Goal: Communication & Community: Connect with others

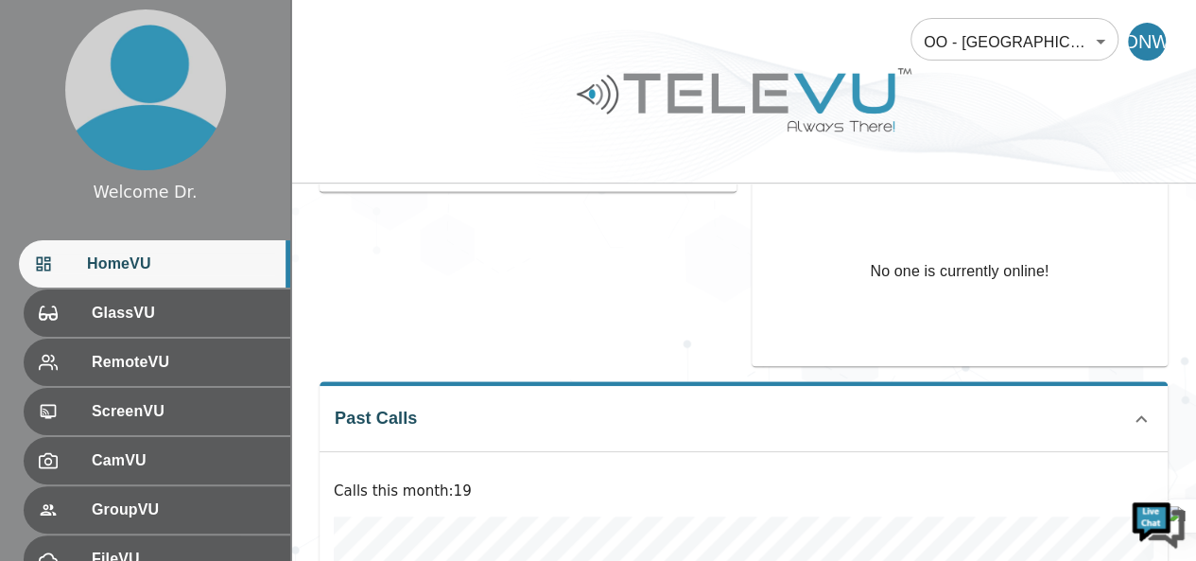
scroll to position [387, 0]
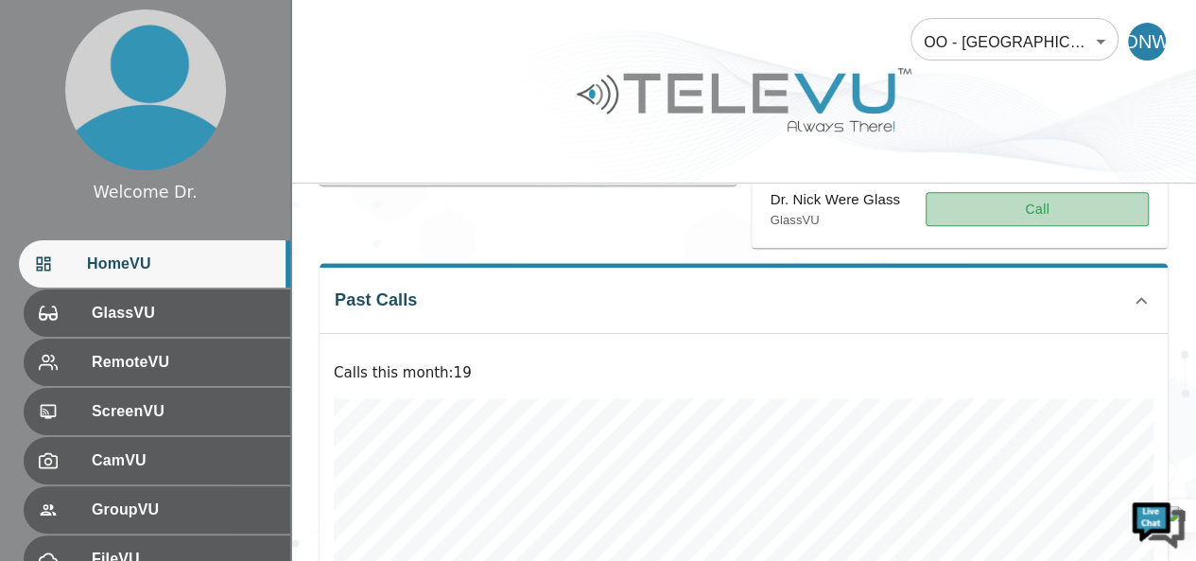
click at [1096, 194] on button "Call" at bounding box center [1037, 209] width 223 height 35
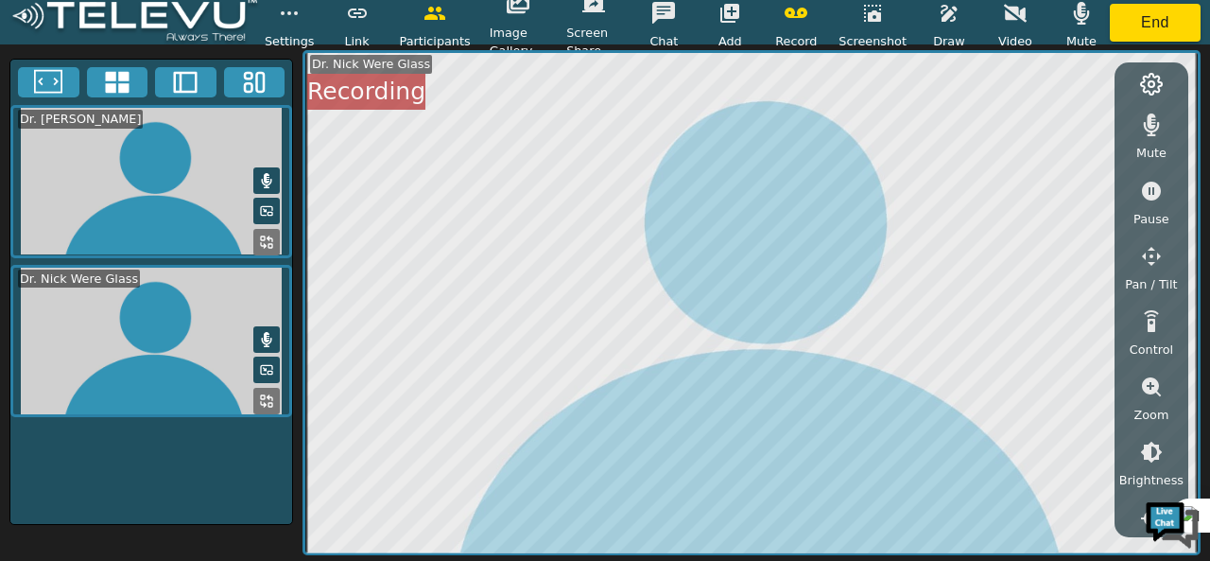
click at [1082, 21] on icon "button" at bounding box center [1081, 13] width 23 height 23
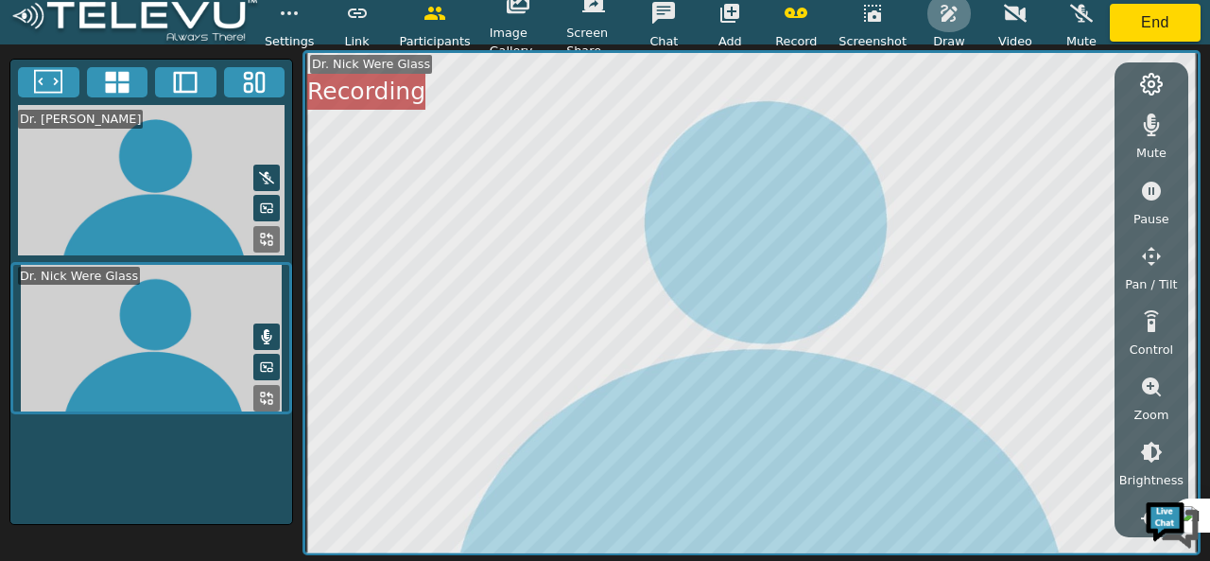
click at [954, 22] on icon "button" at bounding box center [949, 13] width 23 height 23
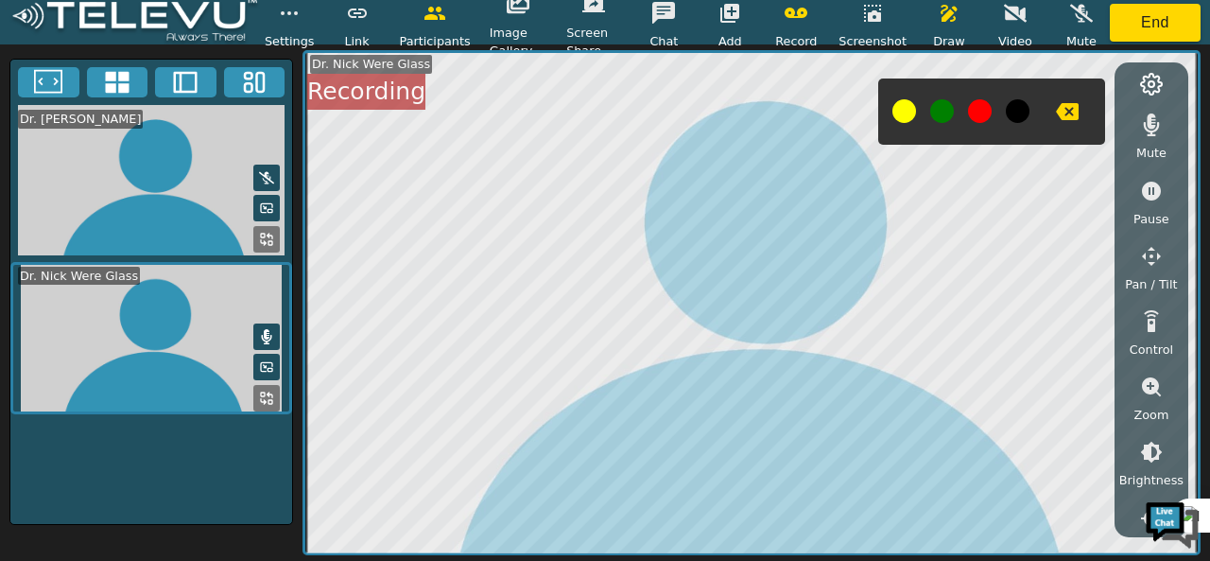
click at [940, 118] on button at bounding box center [942, 111] width 24 height 24
drag, startPoint x: 515, startPoint y: 44, endPoint x: 529, endPoint y: 23, distance: 26.0
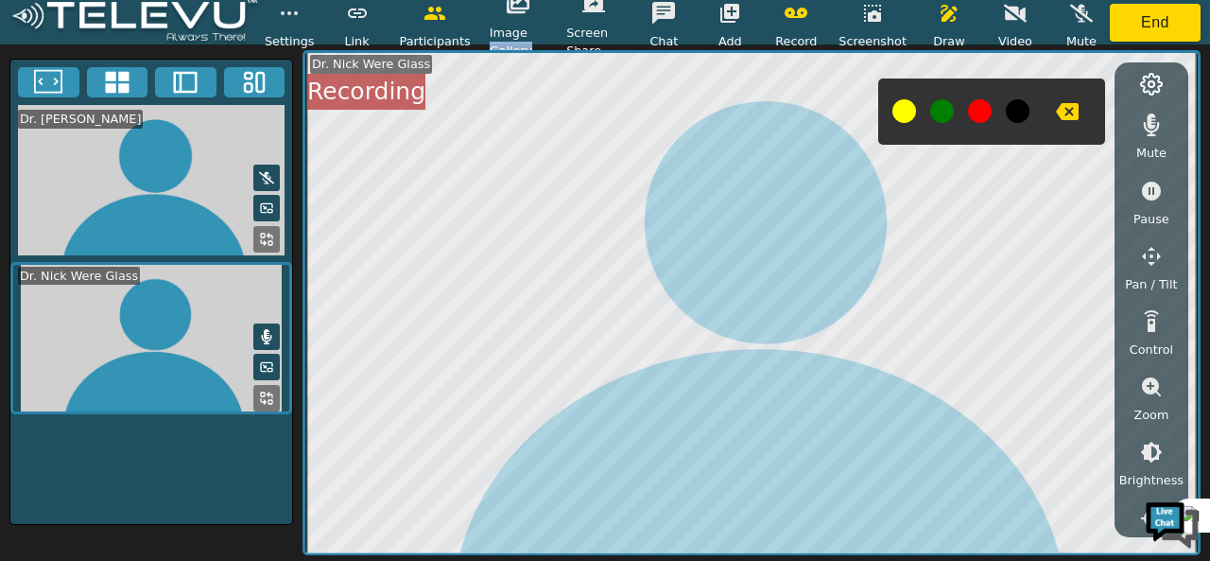
click at [529, 24] on span "Image Gallery" at bounding box center [519, 42] width 58 height 36
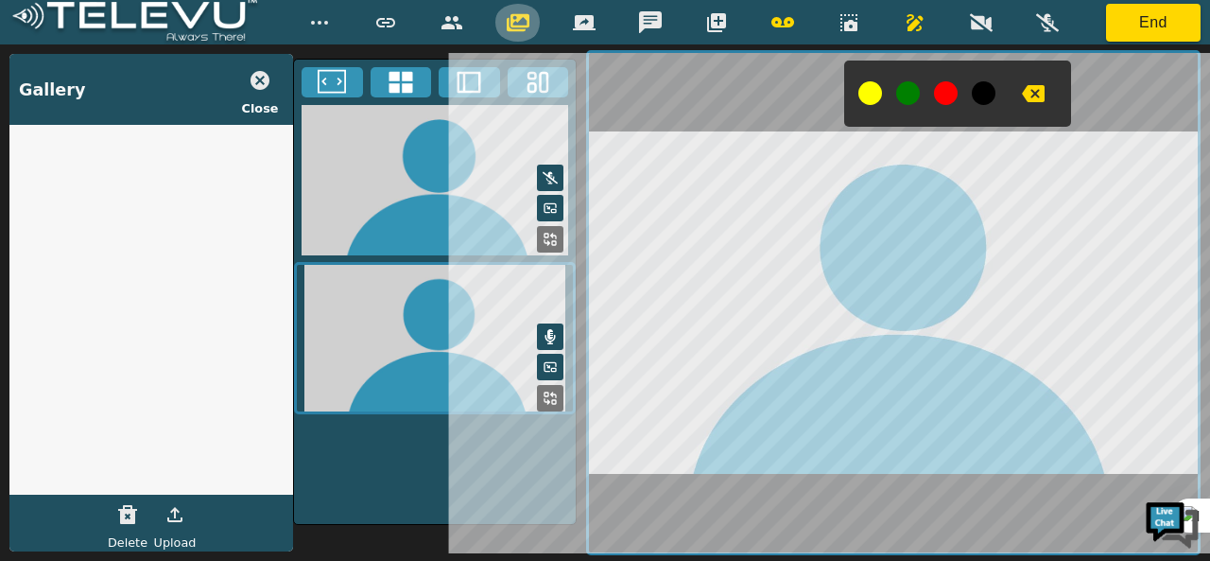
click at [511, 20] on icon "button" at bounding box center [518, 22] width 23 height 18
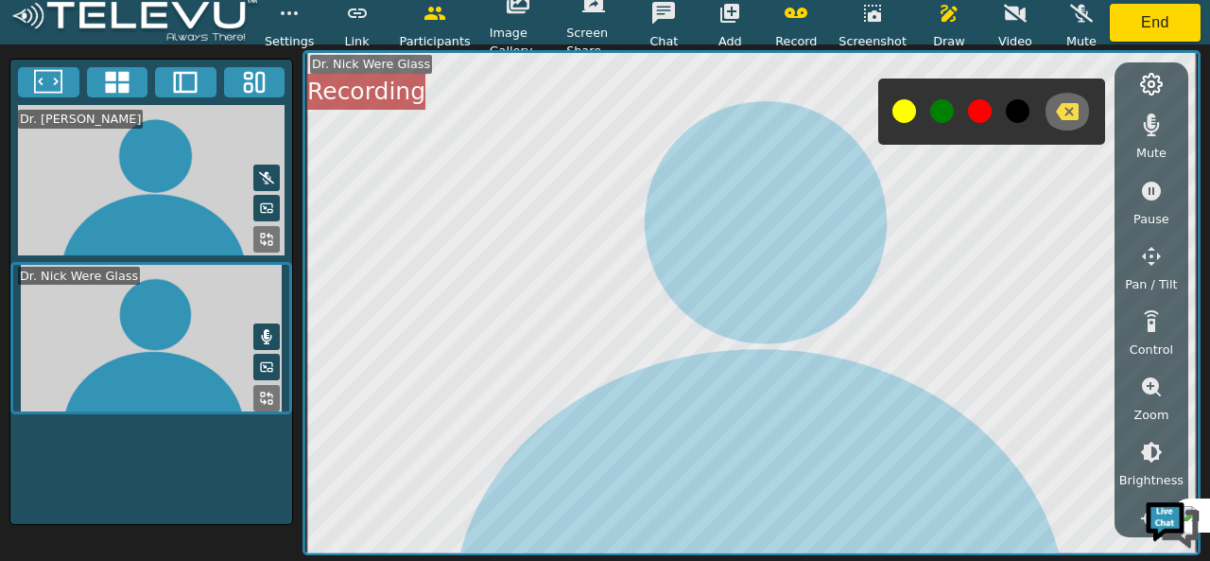
click at [1058, 106] on icon "button" at bounding box center [1067, 111] width 23 height 17
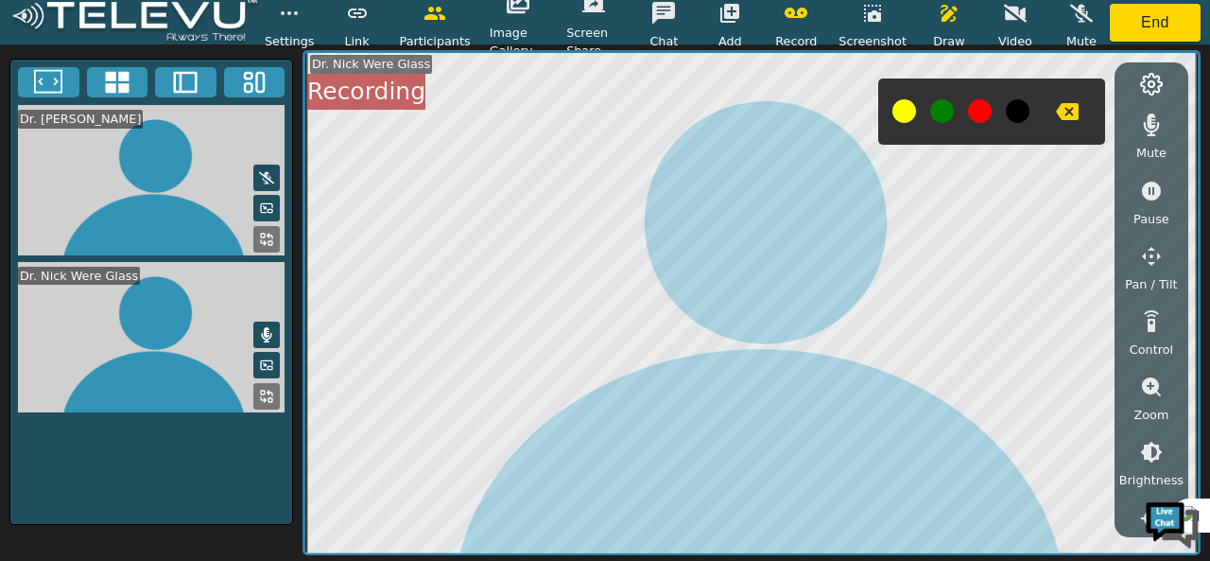
click at [1058, 106] on icon "button" at bounding box center [1067, 111] width 23 height 17
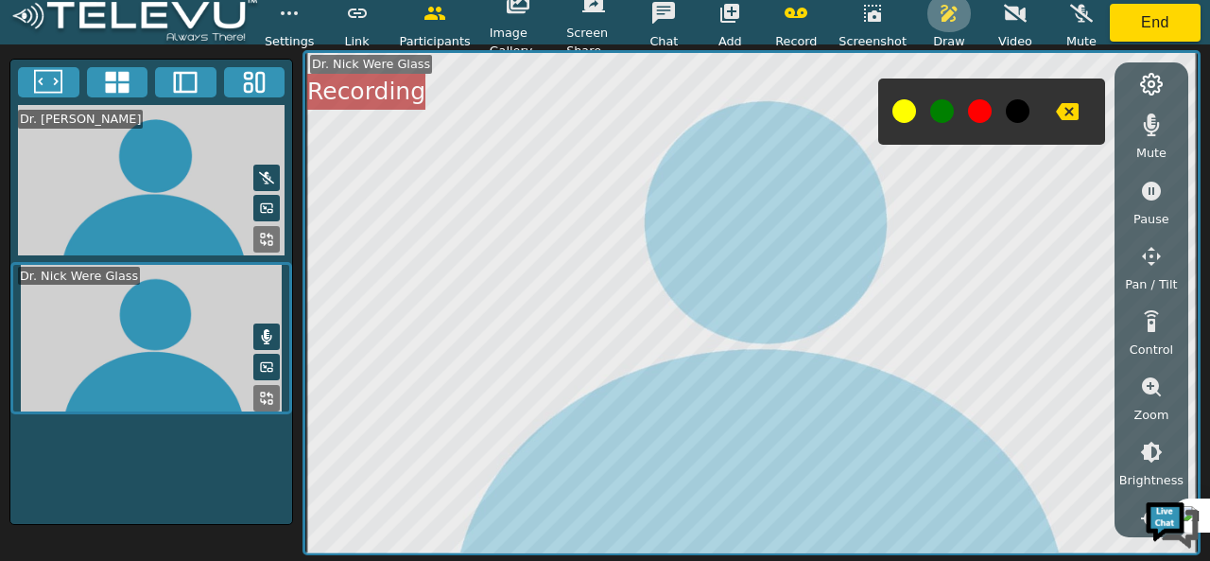
click at [953, 3] on icon "button" at bounding box center [949, 13] width 23 height 23
click at [943, 26] on button "button" at bounding box center [949, 13] width 47 height 38
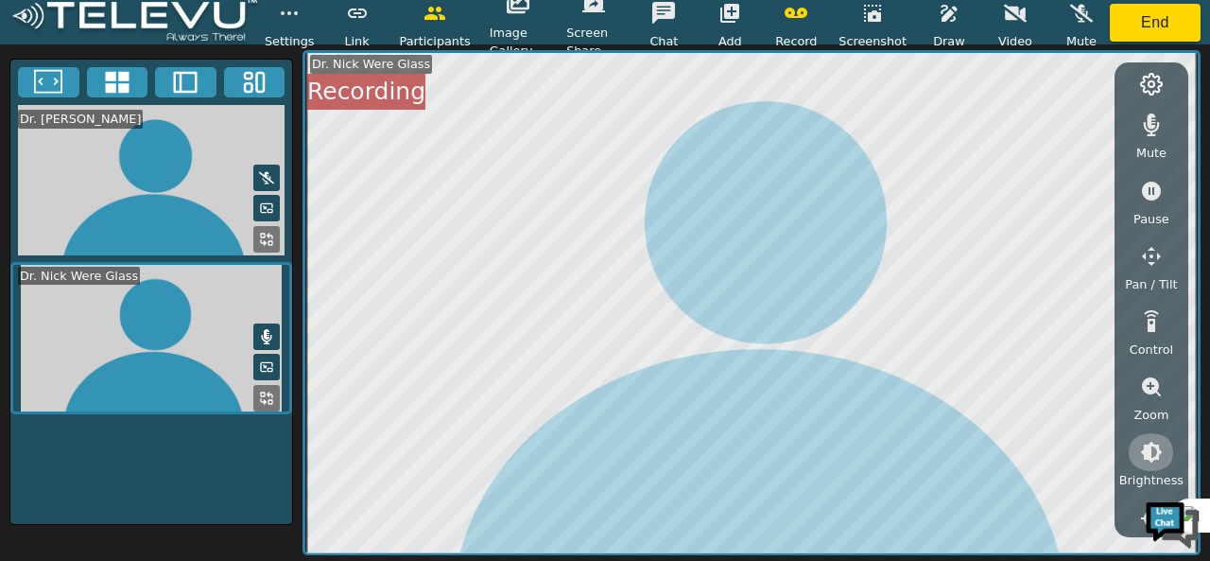
click at [1145, 460] on icon "button" at bounding box center [1151, 452] width 23 height 23
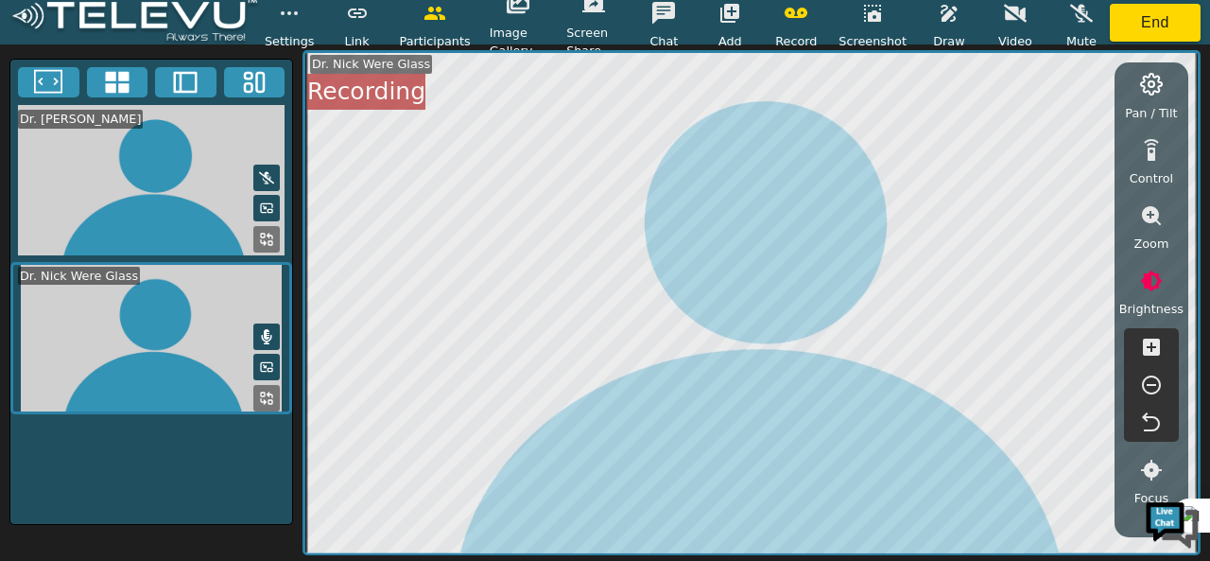
click at [1155, 379] on icon "button" at bounding box center [1151, 384] width 23 height 23
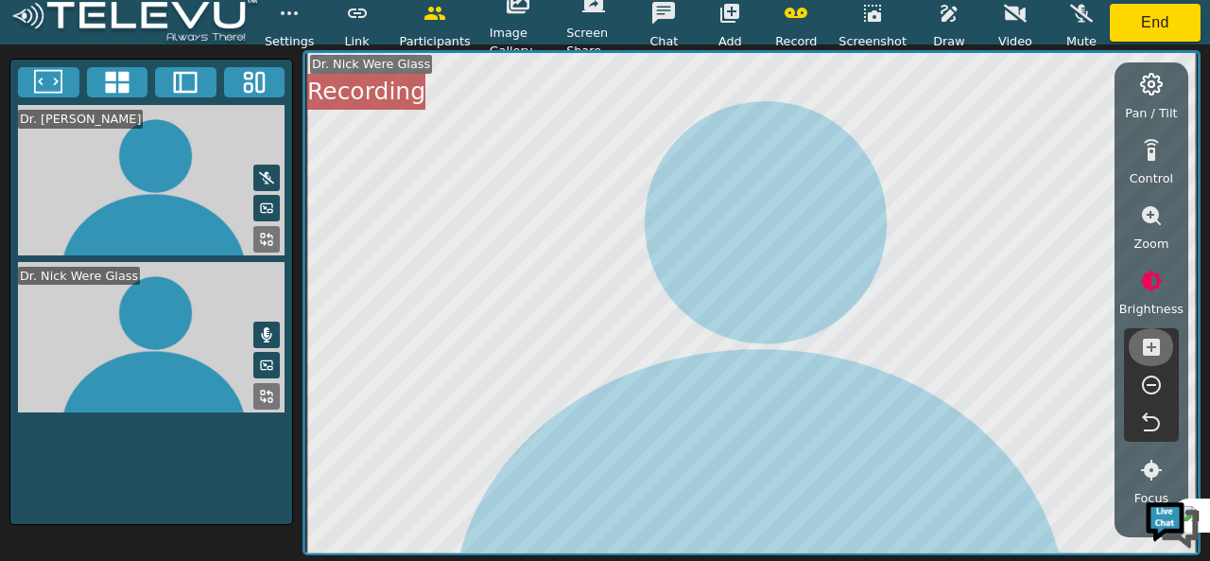
click at [1151, 355] on icon "button" at bounding box center [1151, 347] width 23 height 23
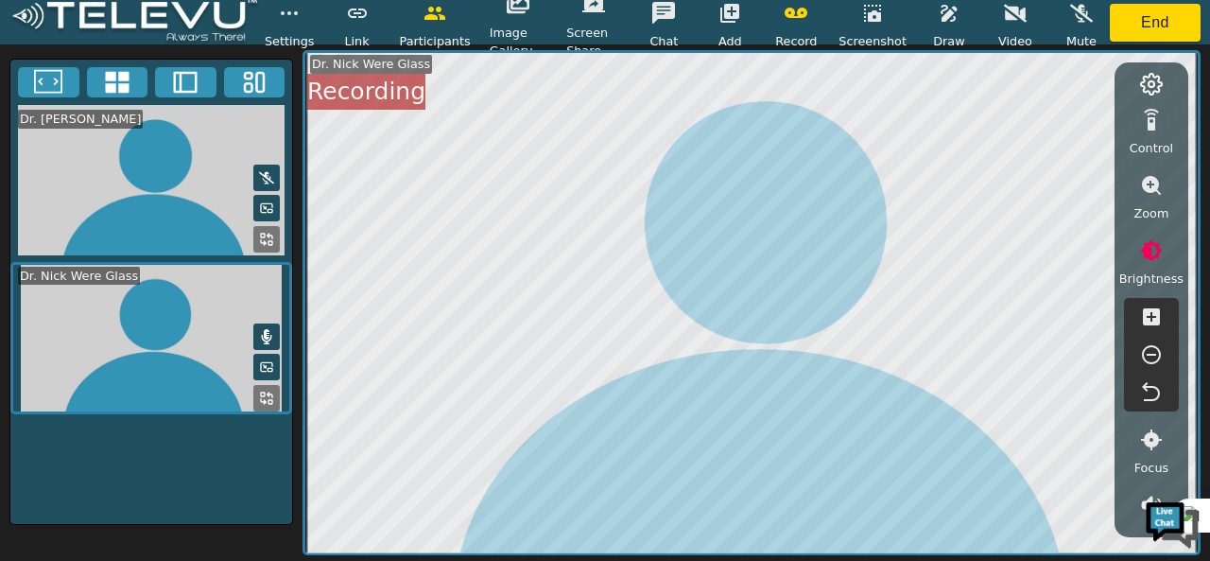
scroll to position [180, 0]
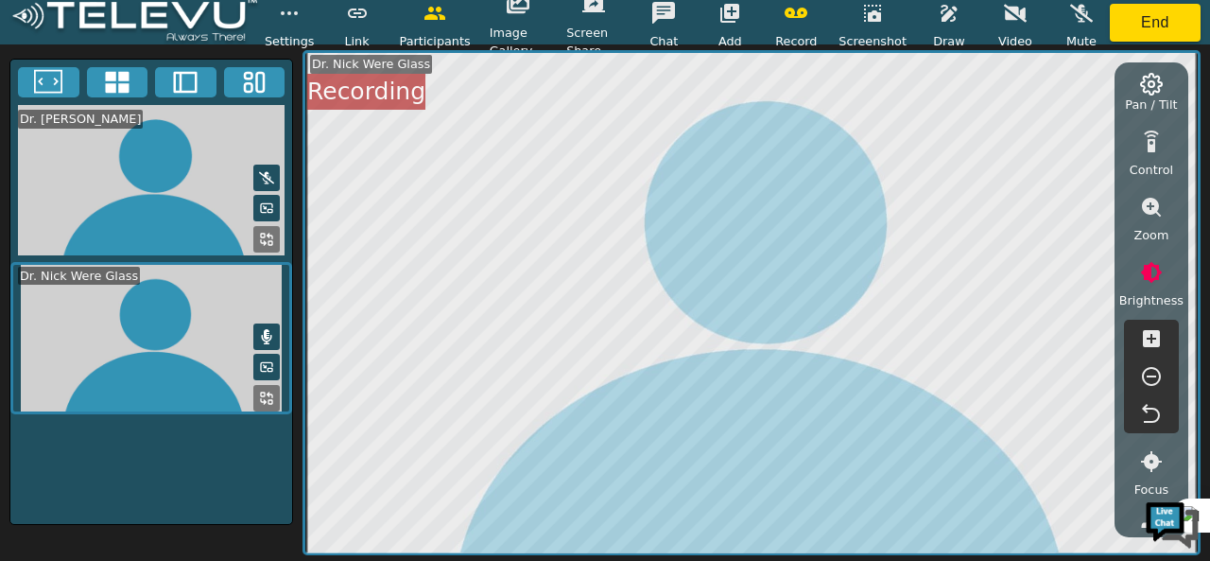
click at [1140, 226] on span "Zoom" at bounding box center [1151, 235] width 35 height 18
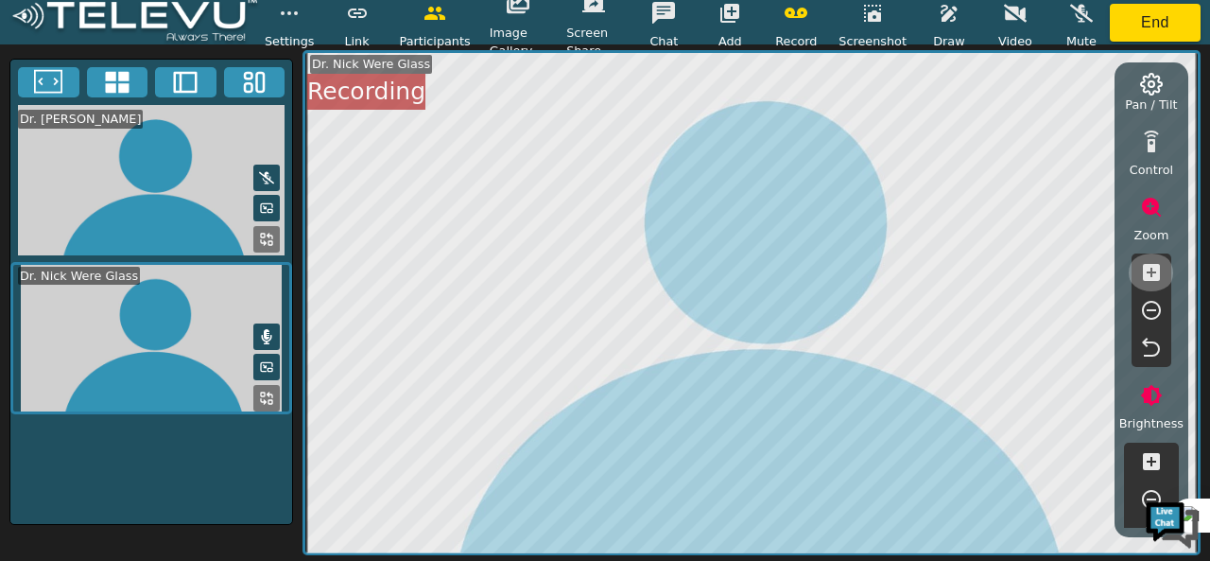
click at [1148, 277] on icon "button" at bounding box center [1151, 272] width 17 height 17
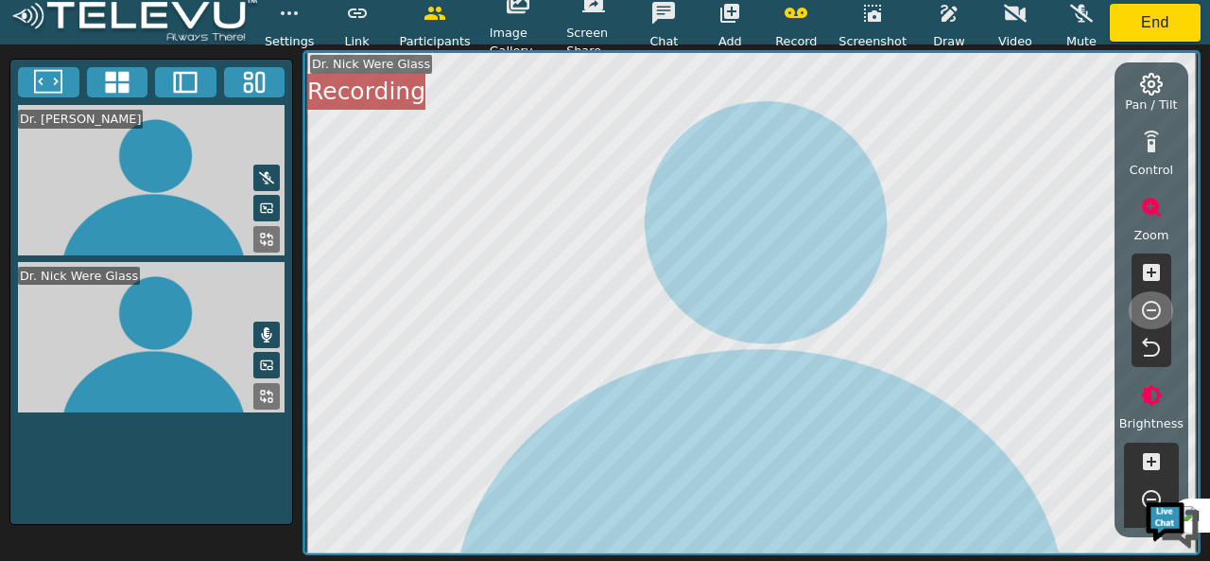
click at [1150, 309] on icon "button" at bounding box center [1151, 310] width 23 height 23
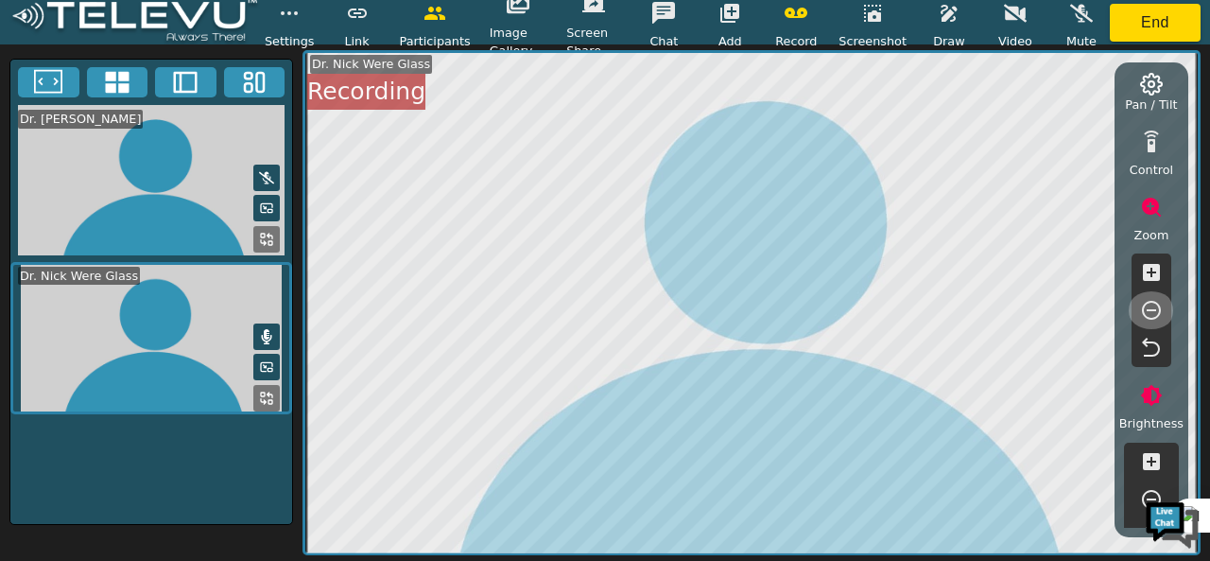
click at [1150, 309] on icon "button" at bounding box center [1151, 310] width 23 height 23
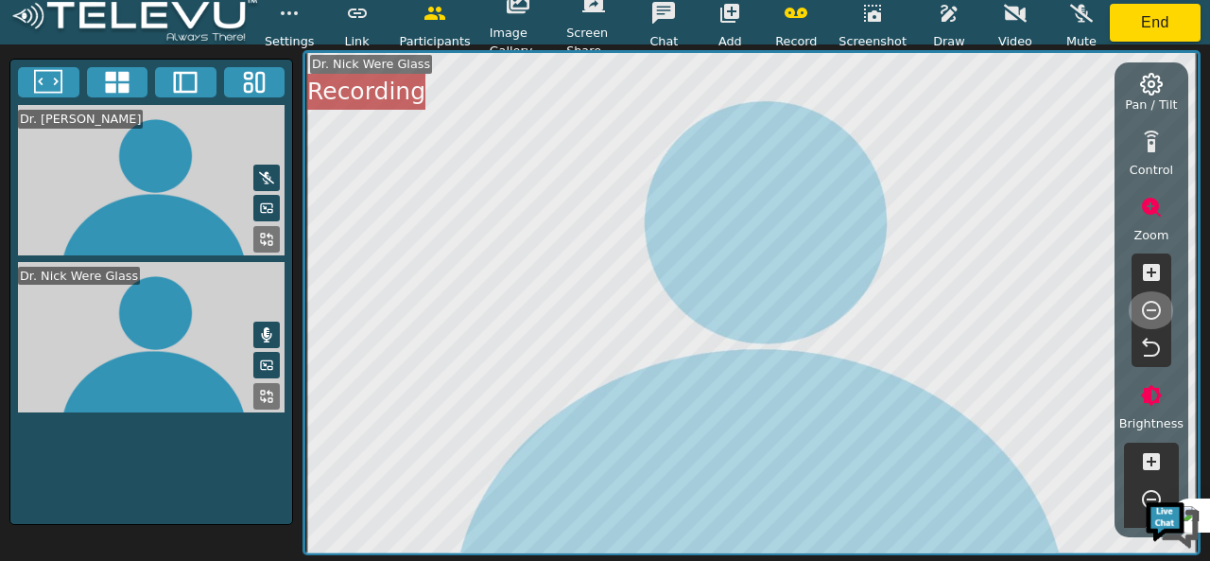
click at [1150, 309] on icon "button" at bounding box center [1151, 310] width 23 height 23
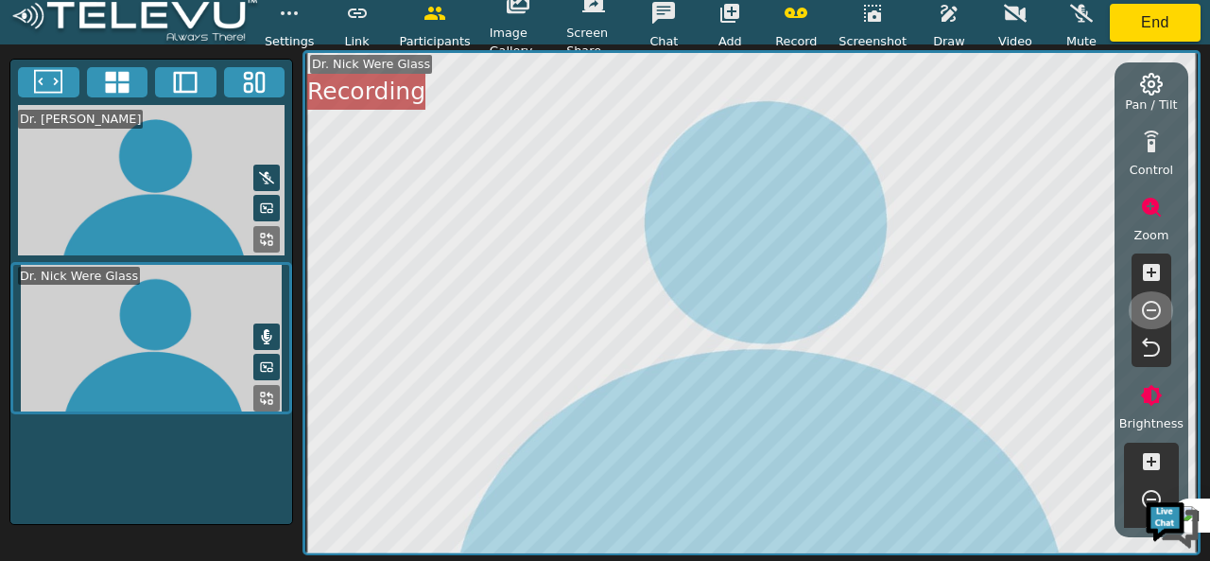
drag, startPoint x: 1150, startPoint y: 309, endPoint x: 1165, endPoint y: 318, distance: 17.4
click at [1165, 318] on button "button" at bounding box center [1151, 310] width 47 height 38
click at [1165, 309] on button "button" at bounding box center [1151, 310] width 47 height 38
click at [1176, 310] on div "Mute Pause Pan / Tilt Control Zoom Brightness Focus Volume Resolution Flashligh…" at bounding box center [1151, 311] width 64 height 430
click at [1180, 310] on div "Mute Pause Pan / Tilt Control Zoom Brightness Focus Volume Resolution Flashligh…" at bounding box center [1151, 311] width 64 height 430
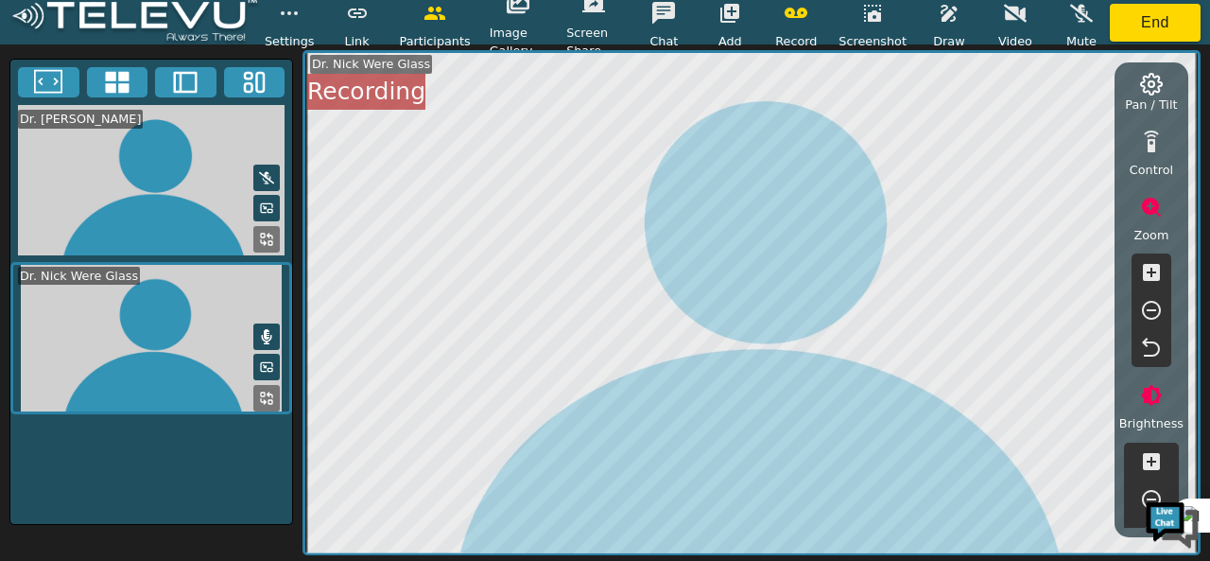
drag, startPoint x: 1163, startPoint y: 328, endPoint x: 1174, endPoint y: 334, distance: 12.7
click at [1171, 333] on div "Zoom" at bounding box center [1151, 277] width 47 height 179
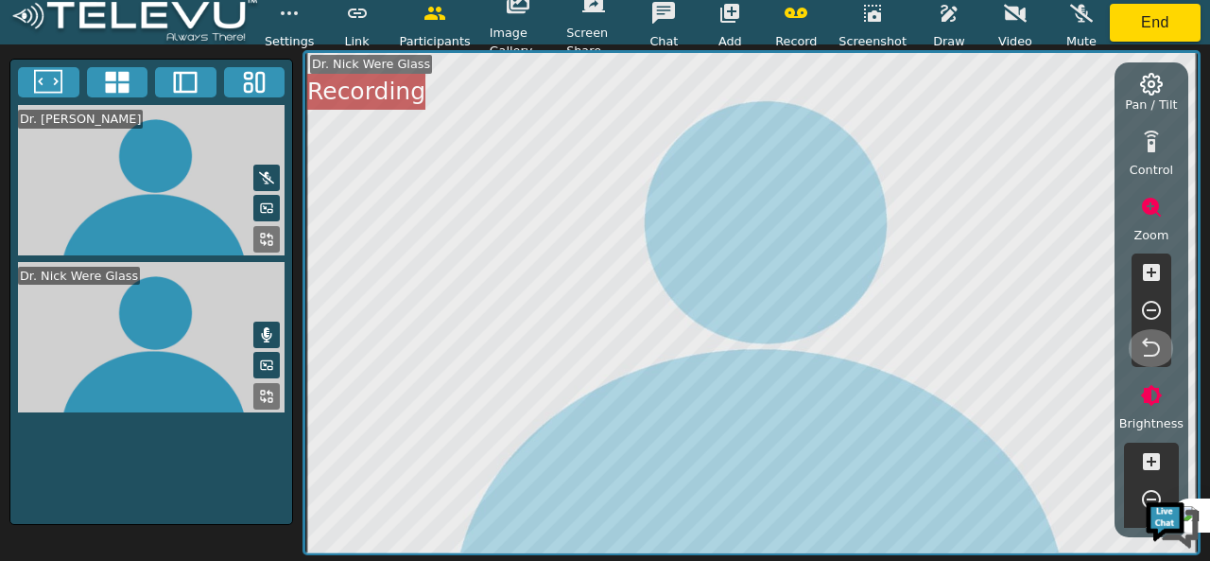
click at [1140, 338] on icon "button" at bounding box center [1151, 348] width 23 height 23
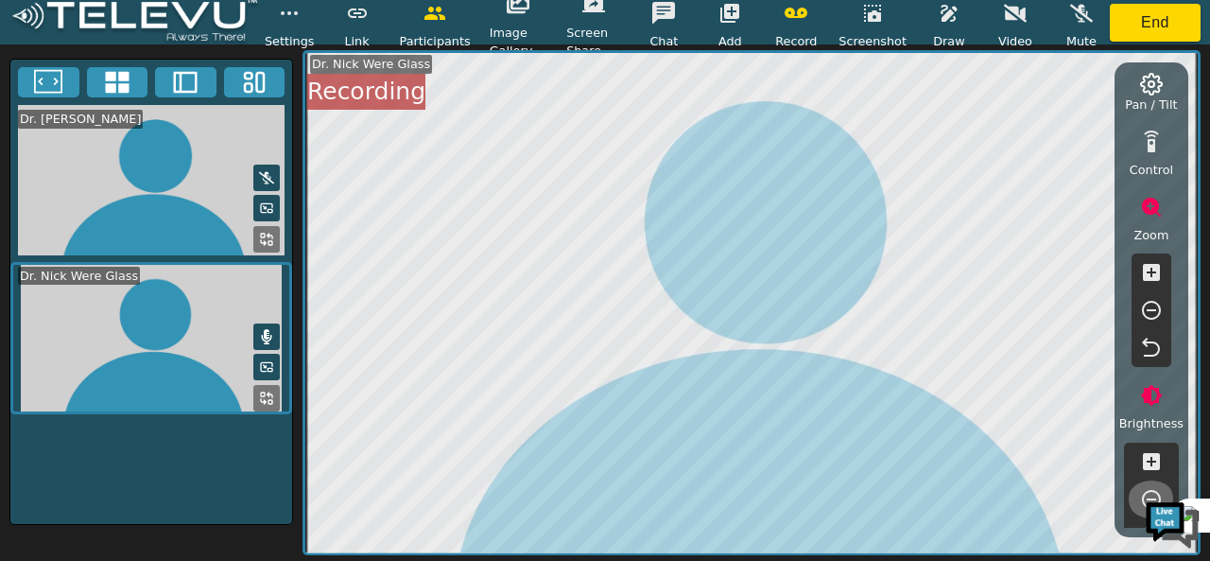
click at [1141, 490] on icon "button" at bounding box center [1151, 499] width 23 height 23
